Goal: Find specific page/section: Find specific page/section

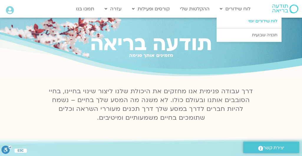
click at [234, 21] on link "לוח שידורים יומי" at bounding box center [248, 21] width 65 height 14
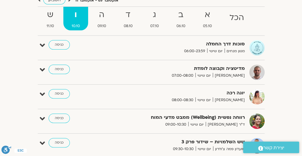
scroll to position [88, 0]
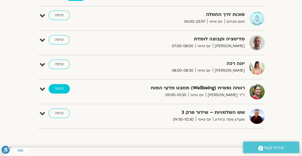
click at [58, 86] on link "כניסה" at bounding box center [59, 88] width 21 height 9
